Goal: Navigation & Orientation: Find specific page/section

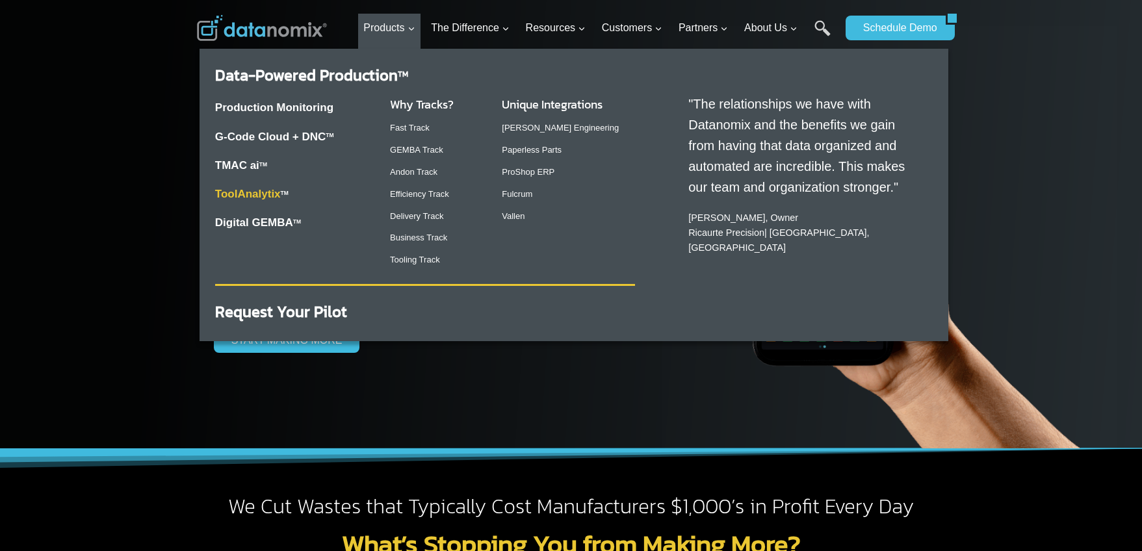
click at [240, 198] on link "ToolAnalytix" at bounding box center [248, 194] width 66 height 12
